Goal: Task Accomplishment & Management: Complete application form

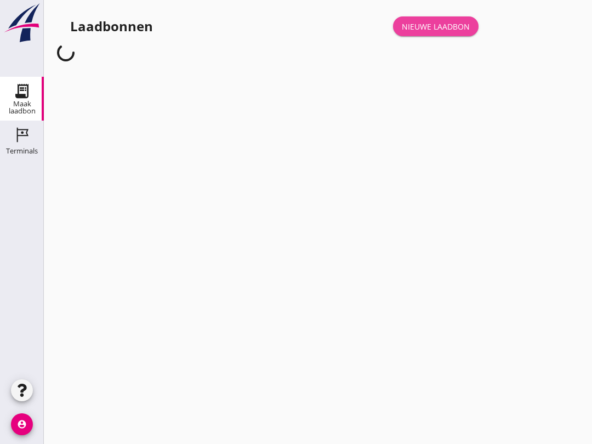
click at [431, 32] on div "Nieuwe laadbon" at bounding box center [436, 27] width 68 height 12
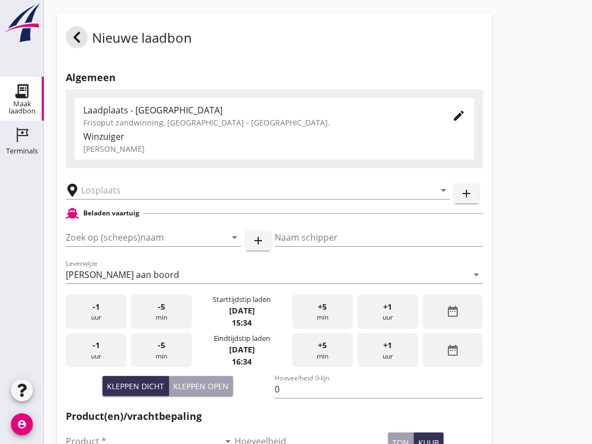
click at [145, 233] on div "Zoek op (scheeps)naam arrow_drop_down add" at bounding box center [168, 239] width 205 height 35
click at [128, 246] on input "Zoek op (scheeps)naam" at bounding box center [138, 238] width 145 height 18
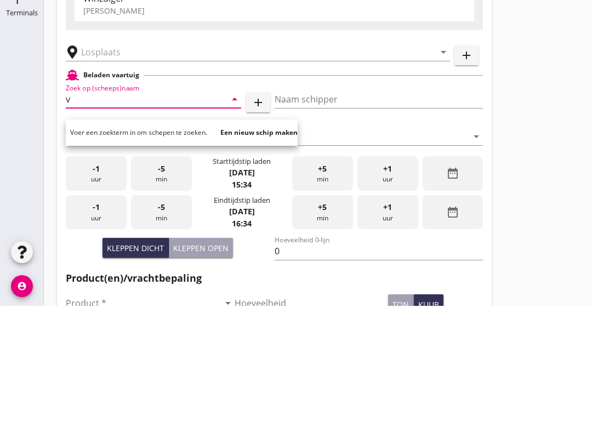
scroll to position [138, 0]
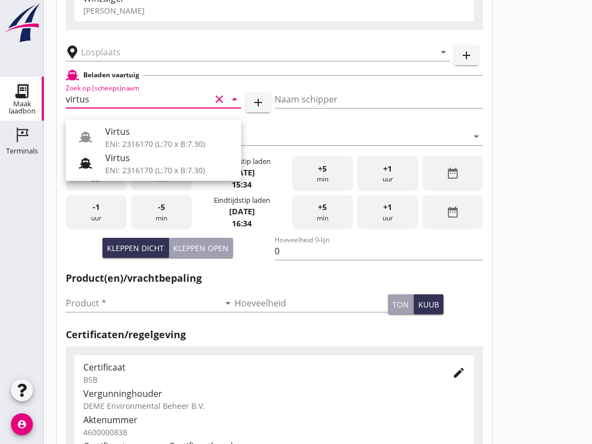
click at [172, 166] on div "ENI: 2316170 (L:70 x B:7.30)" at bounding box center [168, 170] width 127 height 12
type input "Virtus"
type input "[PERSON_NAME]"
type input "523"
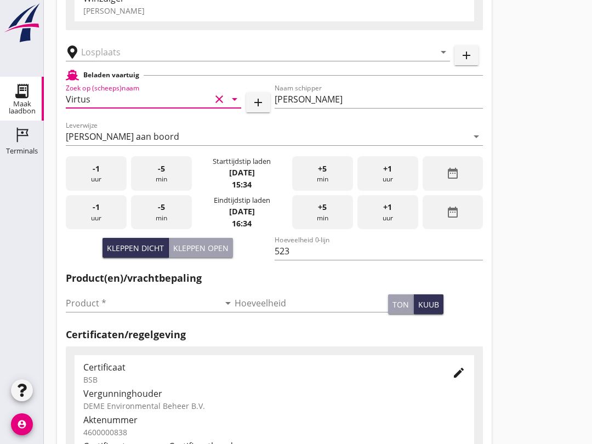
click at [103, 57] on input "text" at bounding box center [250, 52] width 338 height 18
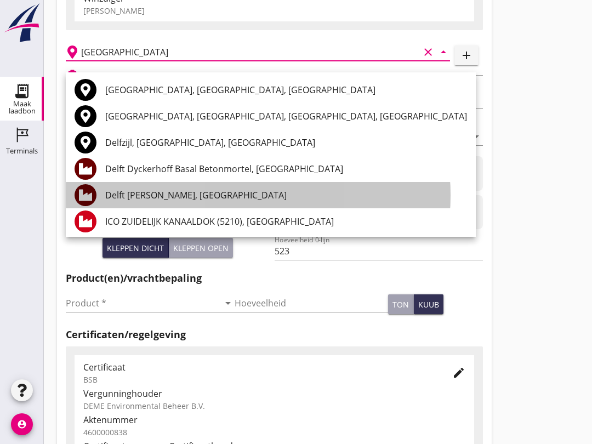
click at [124, 192] on div "Delft [PERSON_NAME], [GEOGRAPHIC_DATA]" at bounding box center [286, 195] width 362 height 13
type input "Delft [PERSON_NAME], [GEOGRAPHIC_DATA]"
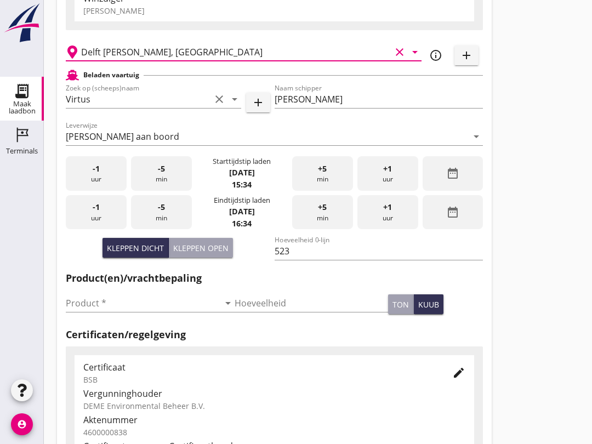
click at [168, 189] on div "-5 min" at bounding box center [161, 173] width 61 height 35
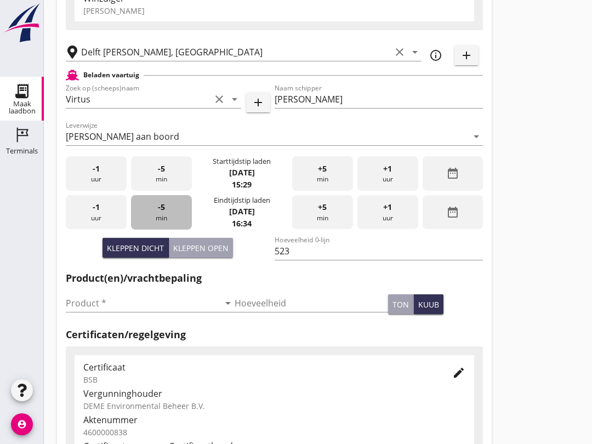
click at [165, 222] on div "-5 min" at bounding box center [161, 212] width 61 height 35
click at [170, 223] on div "-5 min" at bounding box center [161, 212] width 61 height 35
click at [157, 225] on div "-5 min" at bounding box center [161, 212] width 61 height 35
click at [150, 227] on div "-5 min" at bounding box center [161, 212] width 61 height 35
click at [154, 216] on div "-5 min" at bounding box center [161, 212] width 61 height 35
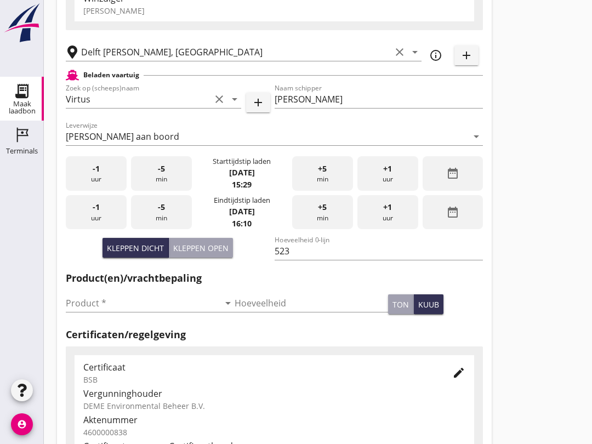
click at [84, 304] on input "Product *" at bounding box center [143, 303] width 154 height 18
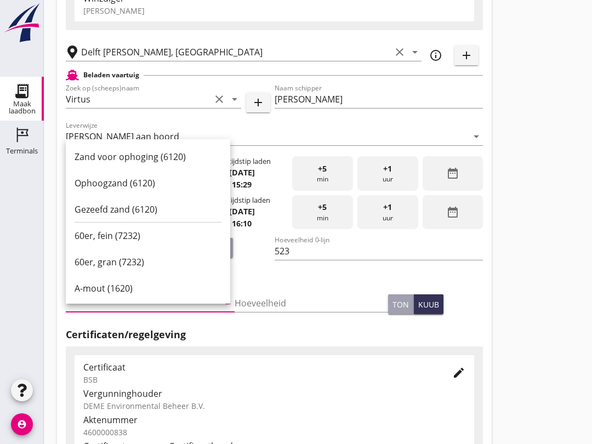
click at [91, 181] on div "Ophoogzand (6120)" at bounding box center [148, 183] width 147 height 13
type input "Ophoogzand (6120)"
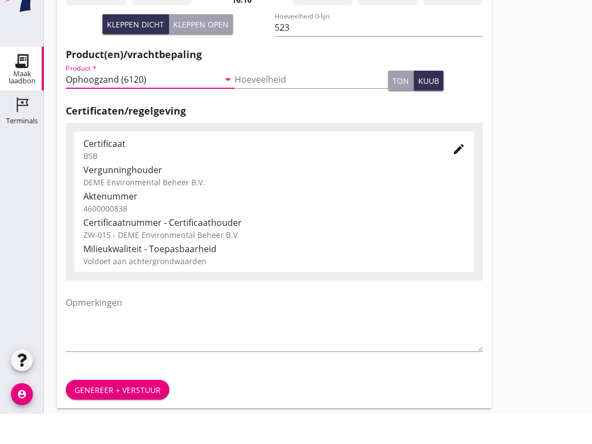
scroll to position [349, 0]
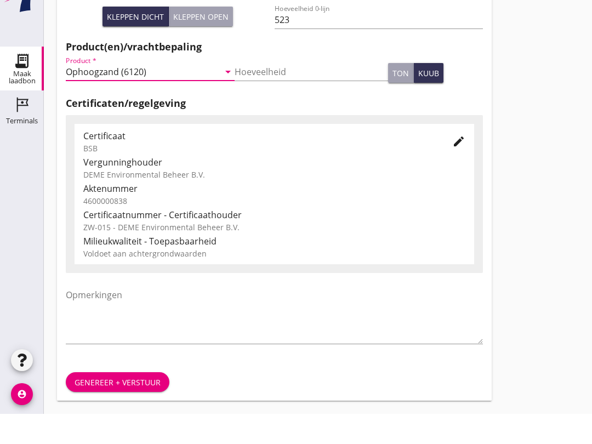
click at [92, 407] on div "Genereer + verstuur" at bounding box center [118, 413] width 86 height 12
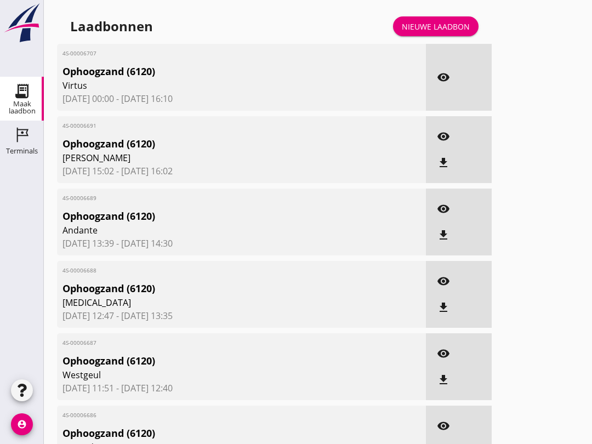
click at [8, 145] on div "Terminals" at bounding box center [22, 151] width 32 height 15
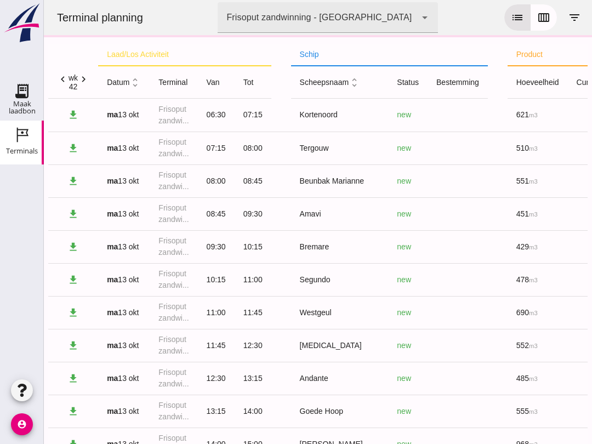
click at [543, 24] on icon "calendar_view_week" at bounding box center [543, 17] width 13 height 13
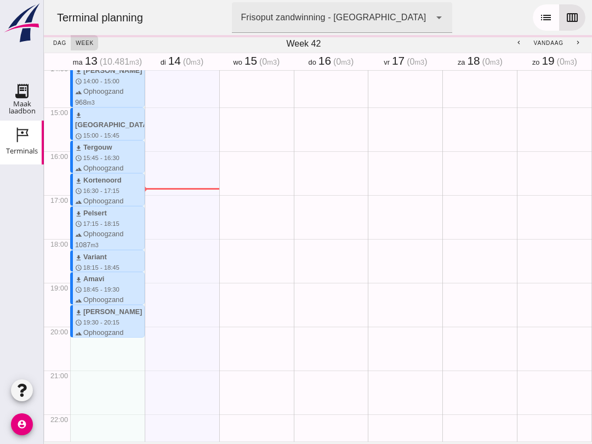
scroll to position [681, 0]
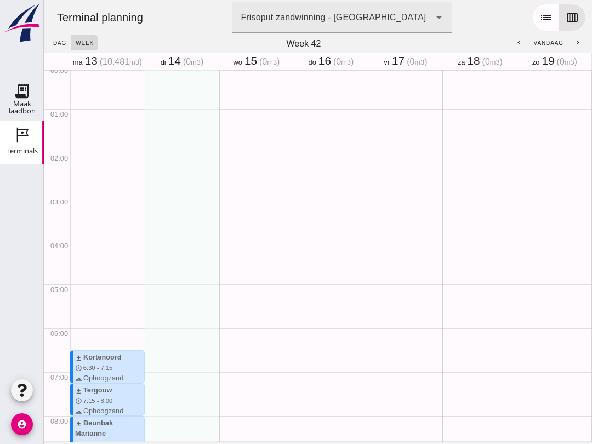
click at [54, 45] on span "dag" at bounding box center [60, 43] width 14 height 6
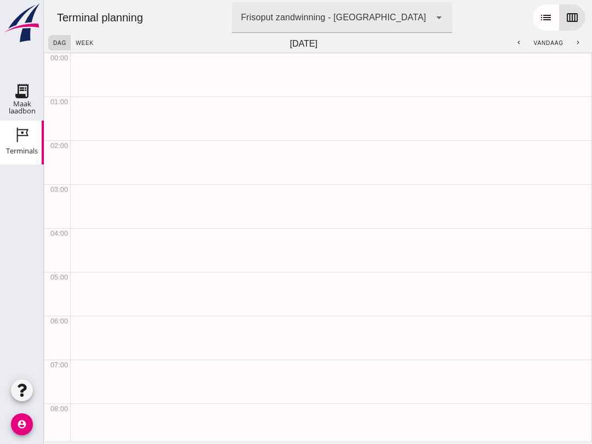
click at [87, 41] on span "week" at bounding box center [84, 43] width 19 height 6
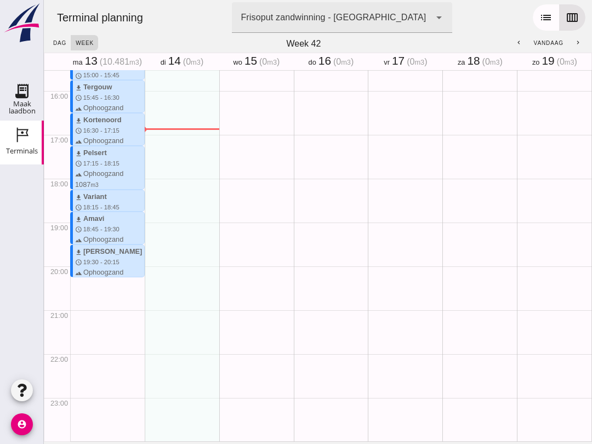
scroll to position [681, 0]
click at [20, 90] on use at bounding box center [22, 91] width 18 height 18
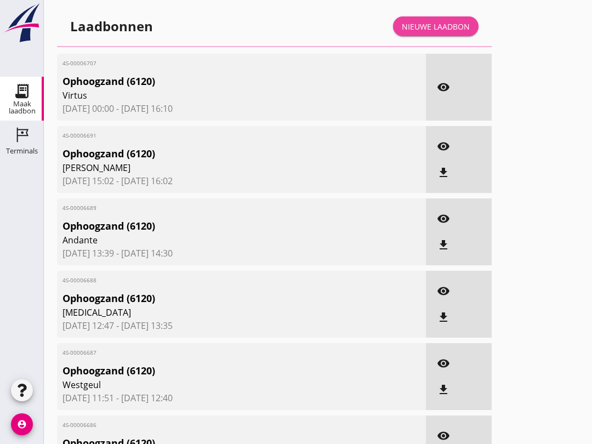
click at [433, 30] on link "Nieuwe laadbon" at bounding box center [436, 26] width 86 height 20
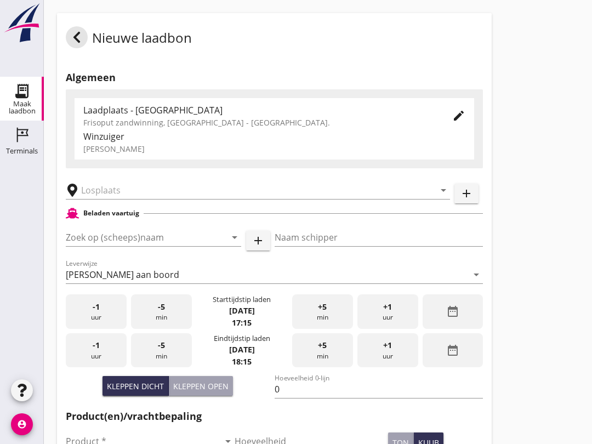
click at [142, 246] on input "Zoek op (scheeps)naam" at bounding box center [138, 238] width 145 height 18
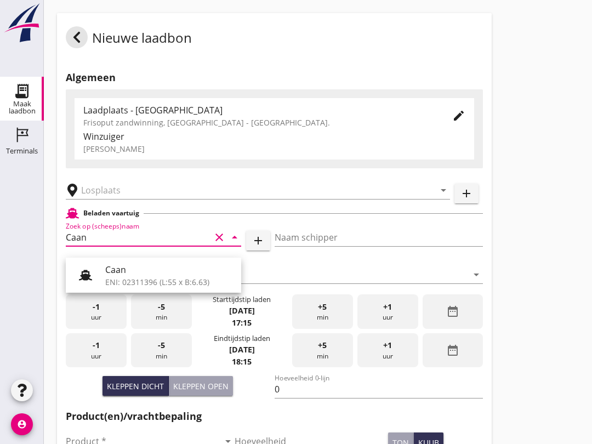
click at [176, 274] on div "Caan" at bounding box center [168, 269] width 127 height 13
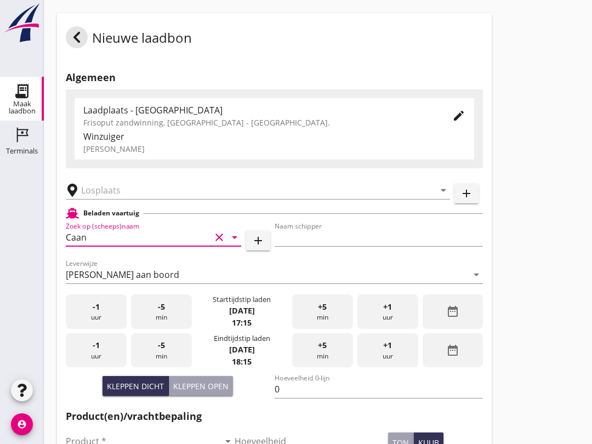
type input "Caan"
type input "[PERSON_NAME]"
type input "368"
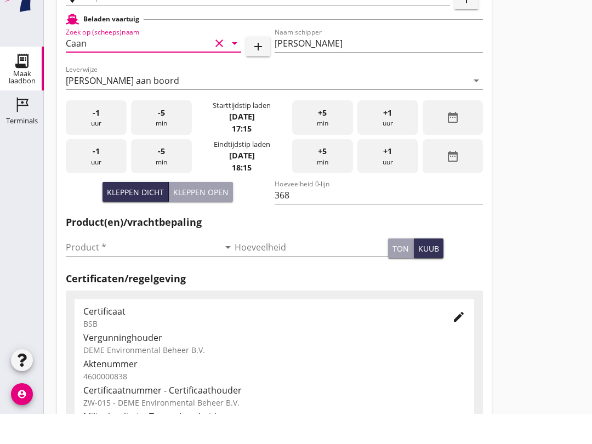
scroll to position [165, 0]
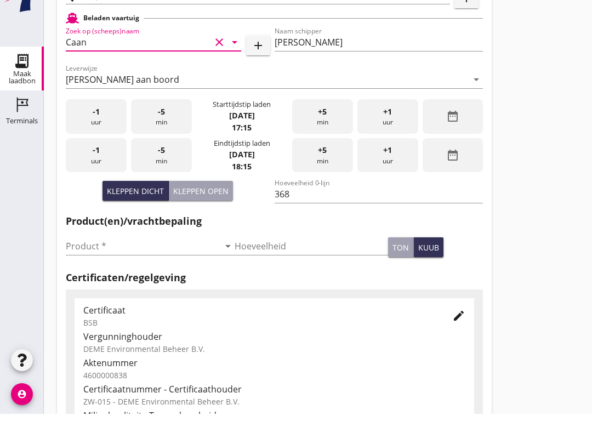
click at [101, 268] on input "Product *" at bounding box center [143, 277] width 154 height 18
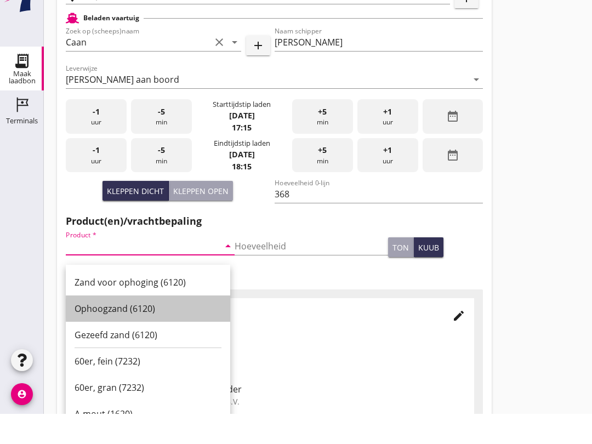
click at [156, 332] on div "Ophoogzand (6120)" at bounding box center [148, 338] width 147 height 13
type input "Ophoogzand (6120)"
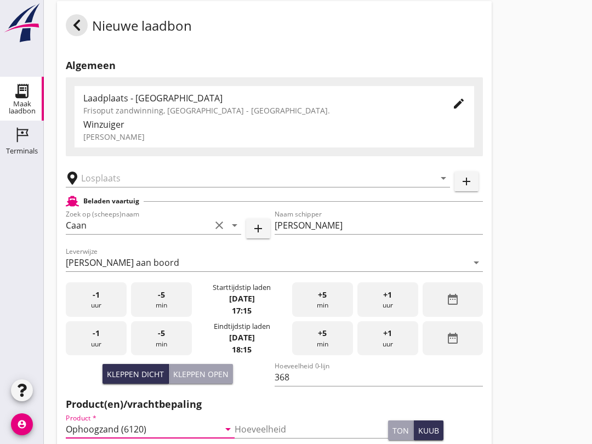
scroll to position [5, 0]
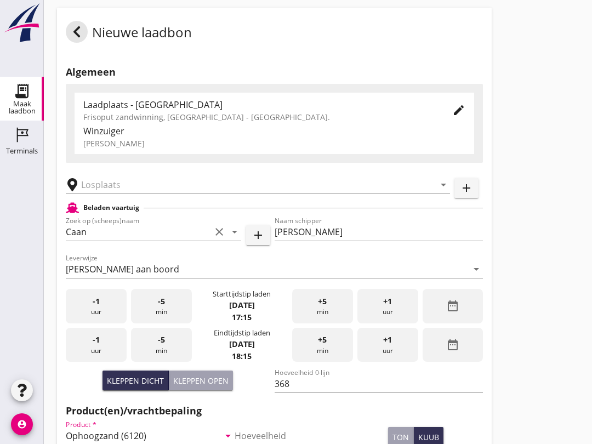
click at [98, 194] on input "text" at bounding box center [250, 185] width 338 height 18
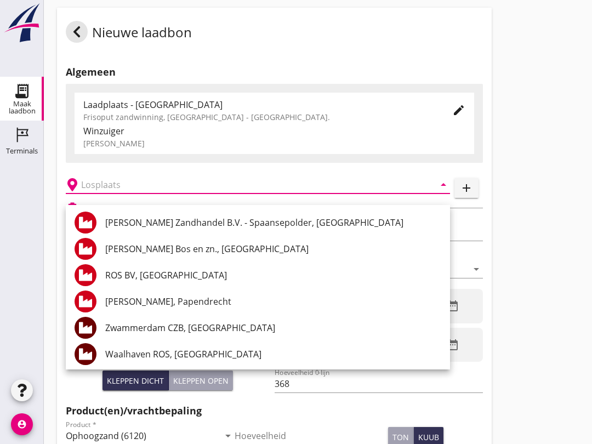
click at [19, 308] on div at bounding box center [22, 271] width 44 height 209
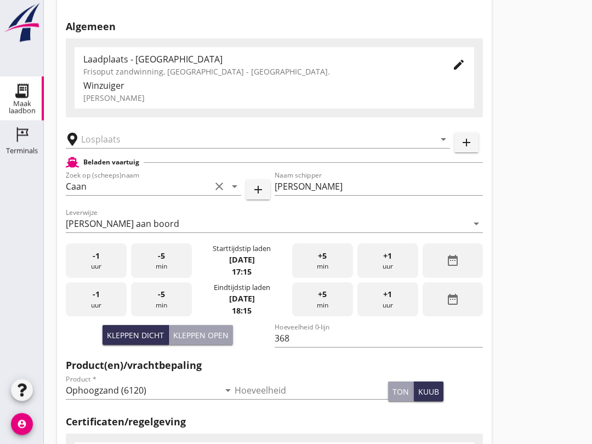
scroll to position [53, 0]
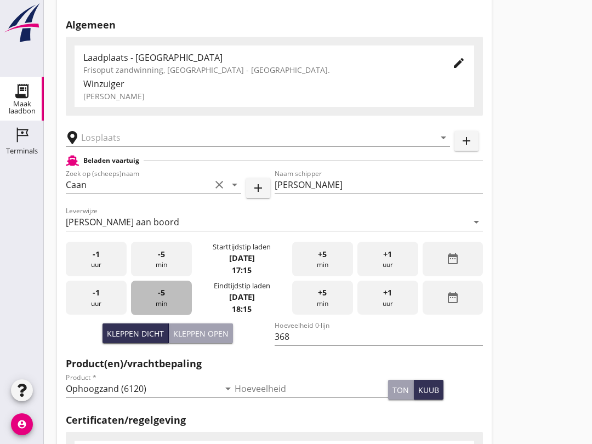
click at [148, 307] on div "-5 min" at bounding box center [161, 298] width 61 height 35
click at [163, 296] on div "-5 min" at bounding box center [161, 298] width 61 height 35
click at [168, 310] on div "-5 min" at bounding box center [161, 298] width 61 height 35
click at [166, 300] on div "-5 min" at bounding box center [161, 298] width 61 height 35
click at [166, 303] on div "-5 min" at bounding box center [161, 298] width 61 height 35
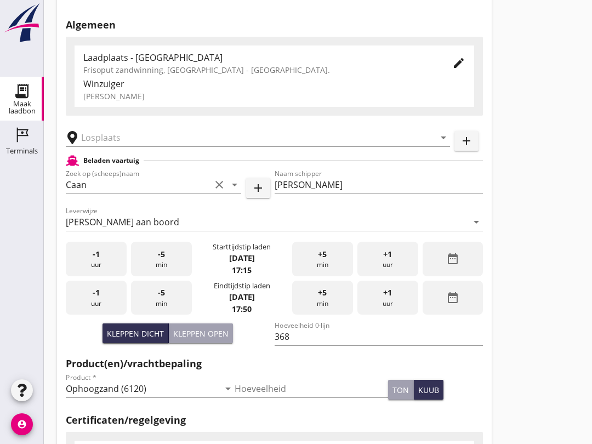
click at [166, 308] on div "-5 min" at bounding box center [161, 298] width 61 height 35
click at [167, 309] on div "-5 min" at bounding box center [161, 298] width 61 height 35
click at [167, 300] on div "-5 min" at bounding box center [161, 298] width 61 height 35
click at [116, 146] on input "text" at bounding box center [250, 138] width 338 height 18
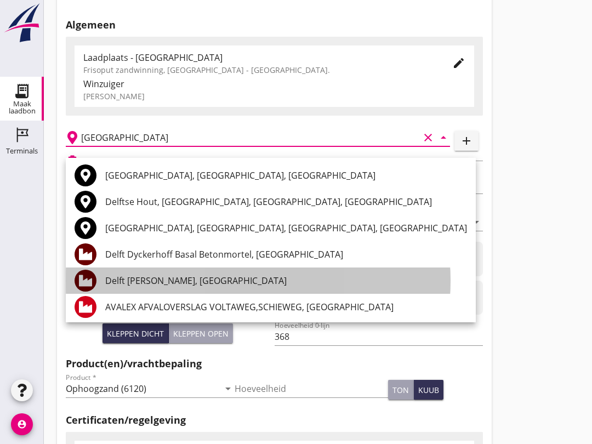
click at [174, 280] on div "Delft [PERSON_NAME], [GEOGRAPHIC_DATA]" at bounding box center [286, 280] width 362 height 13
type input "Delft [PERSON_NAME], [GEOGRAPHIC_DATA]"
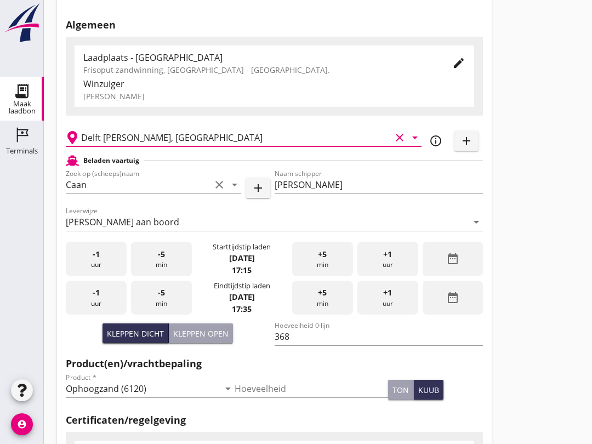
click at [327, 309] on div "+5 min" at bounding box center [322, 298] width 61 height 35
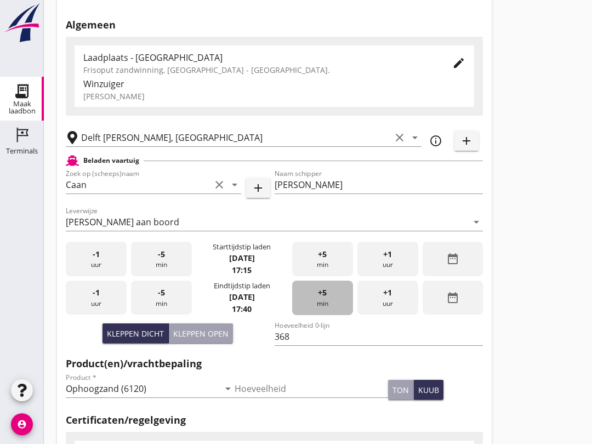
click at [322, 312] on div "+5 min" at bounding box center [322, 298] width 61 height 35
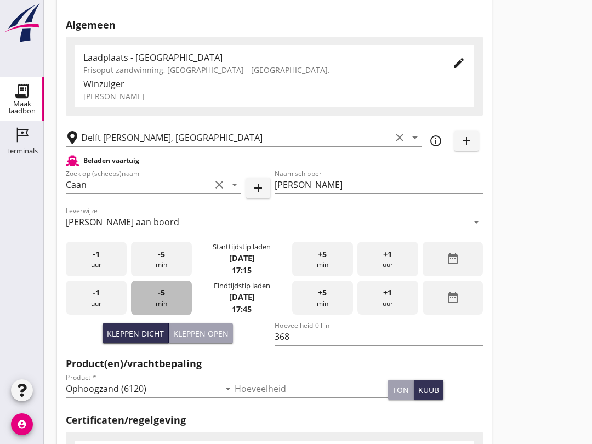
click at [174, 313] on div "-5 min" at bounding box center [161, 298] width 61 height 35
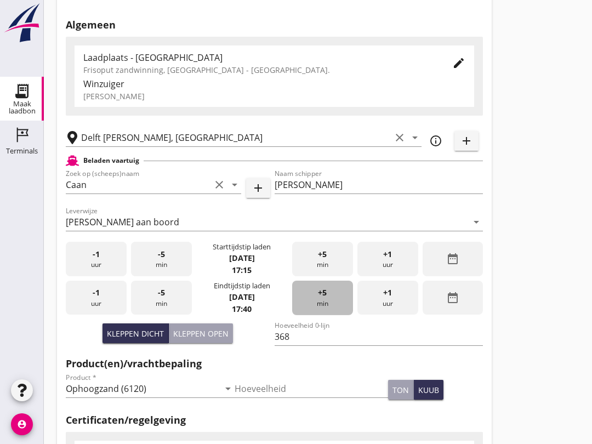
click at [317, 309] on div "+5 min" at bounding box center [322, 298] width 61 height 35
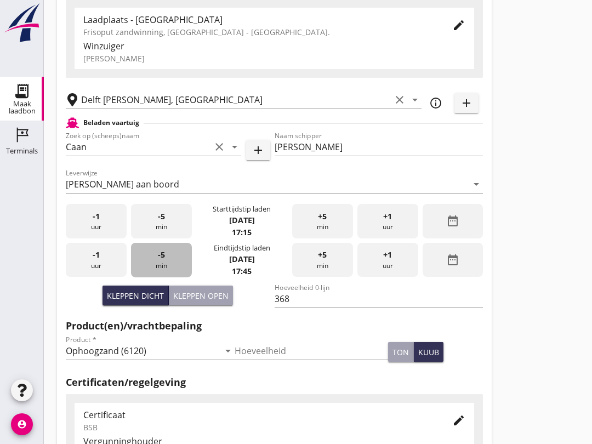
click at [160, 274] on div "-5 min" at bounding box center [161, 260] width 61 height 35
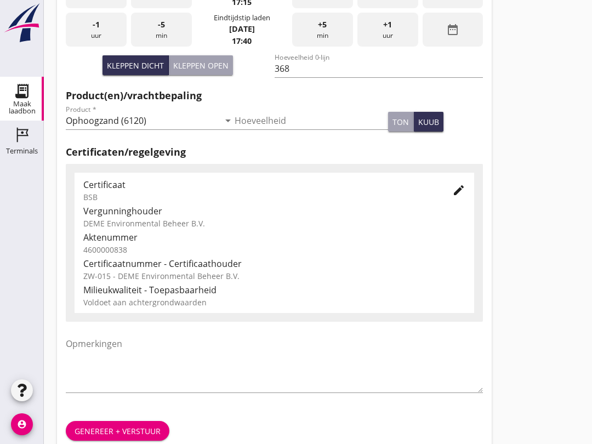
scroll to position [349, 0]
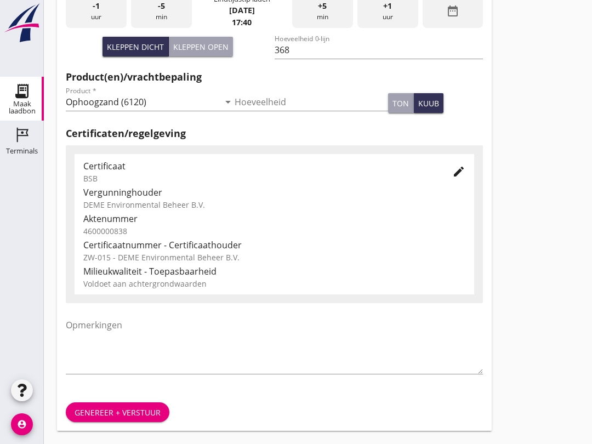
click at [140, 409] on div "Genereer + verstuur" at bounding box center [118, 413] width 86 height 12
